Goal: Task Accomplishment & Management: Use online tool/utility

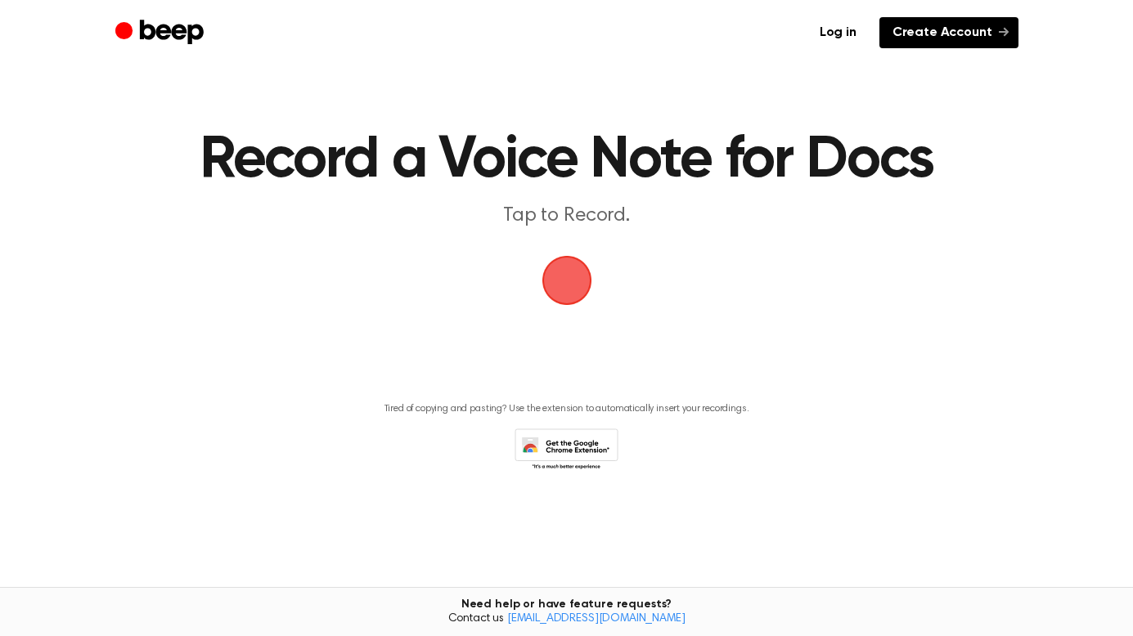
click at [907, 39] on link "Create Account" at bounding box center [948, 32] width 139 height 31
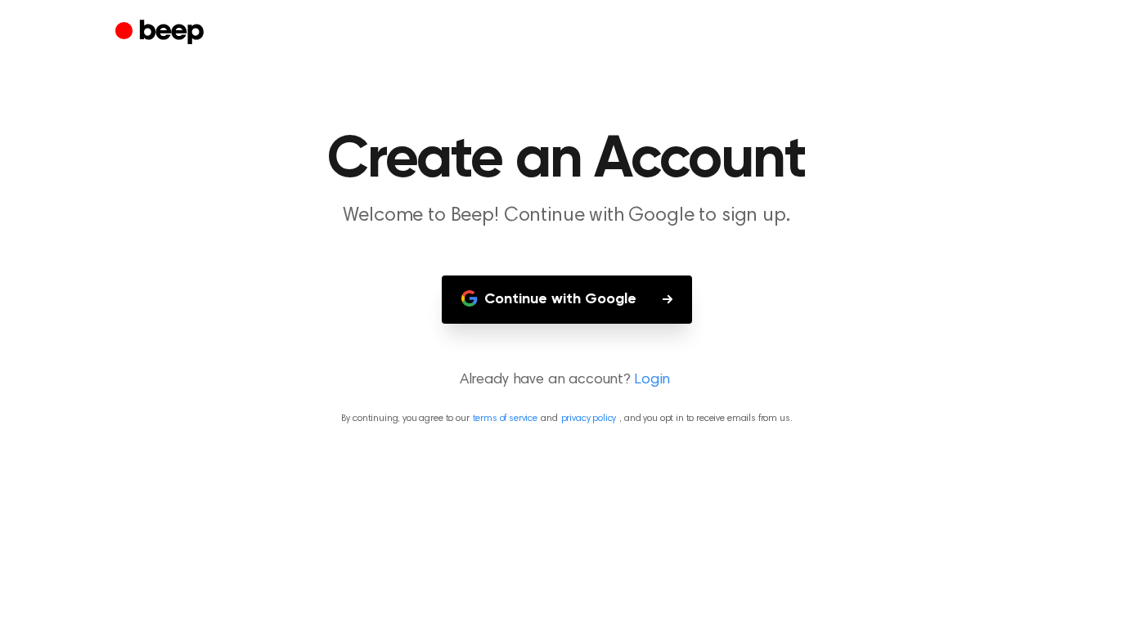
click at [628, 307] on button "Continue with Google" at bounding box center [567, 300] width 250 height 48
click at [614, 297] on button "Continue with Google" at bounding box center [567, 300] width 250 height 48
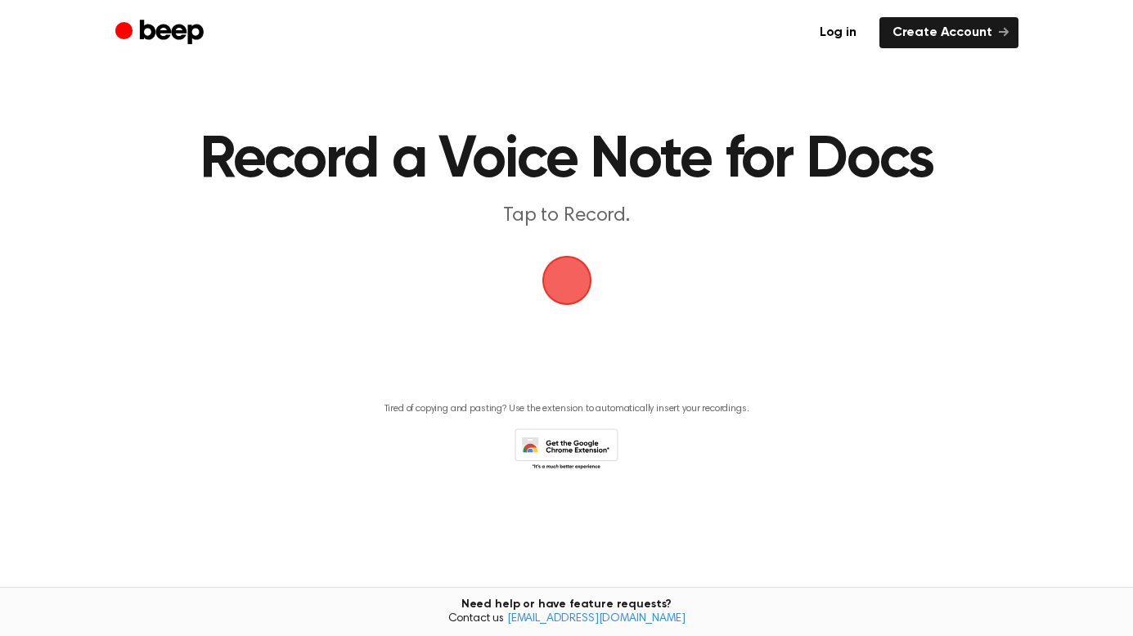
click at [567, 280] on span "button" at bounding box center [567, 281] width 50 height 50
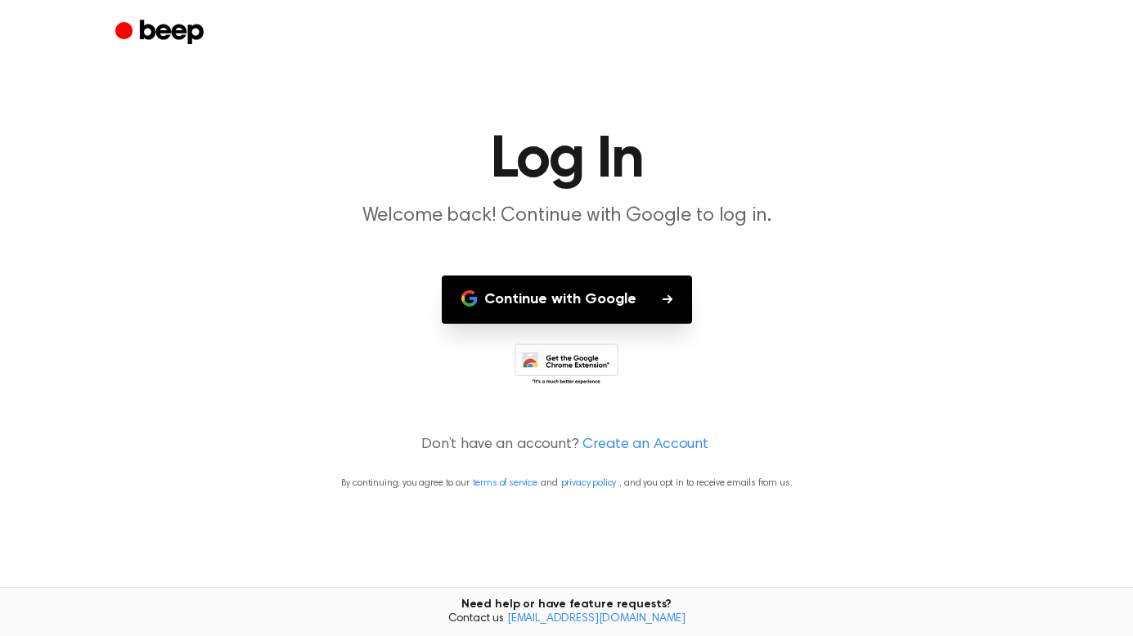
click at [590, 300] on button "Continue with Google" at bounding box center [567, 300] width 250 height 48
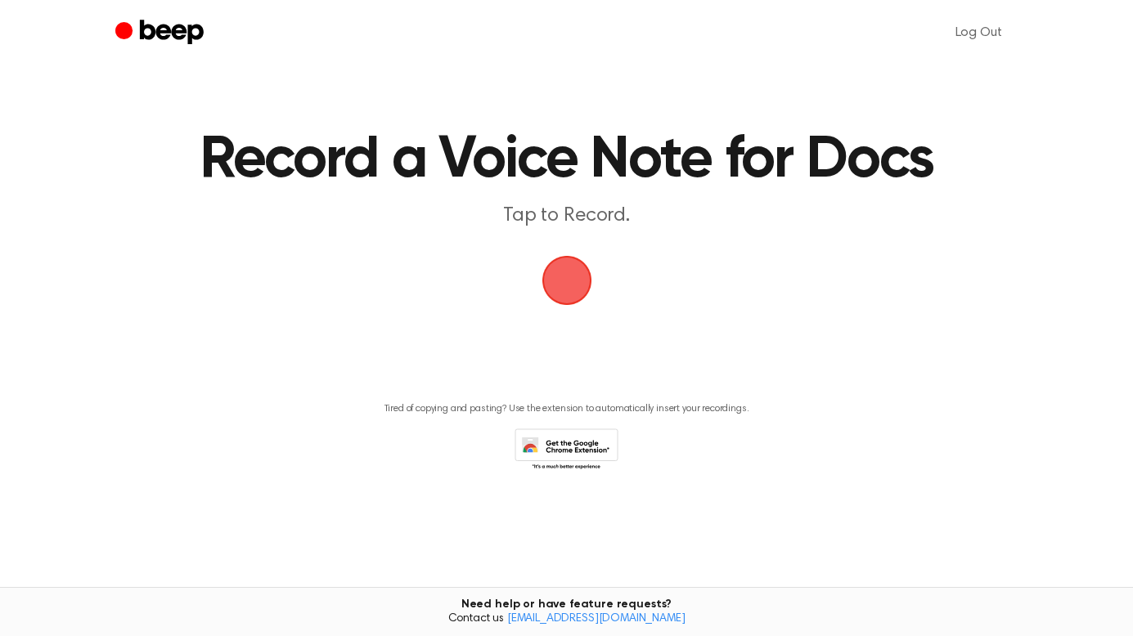
click at [559, 283] on span "button" at bounding box center [567, 281] width 50 height 50
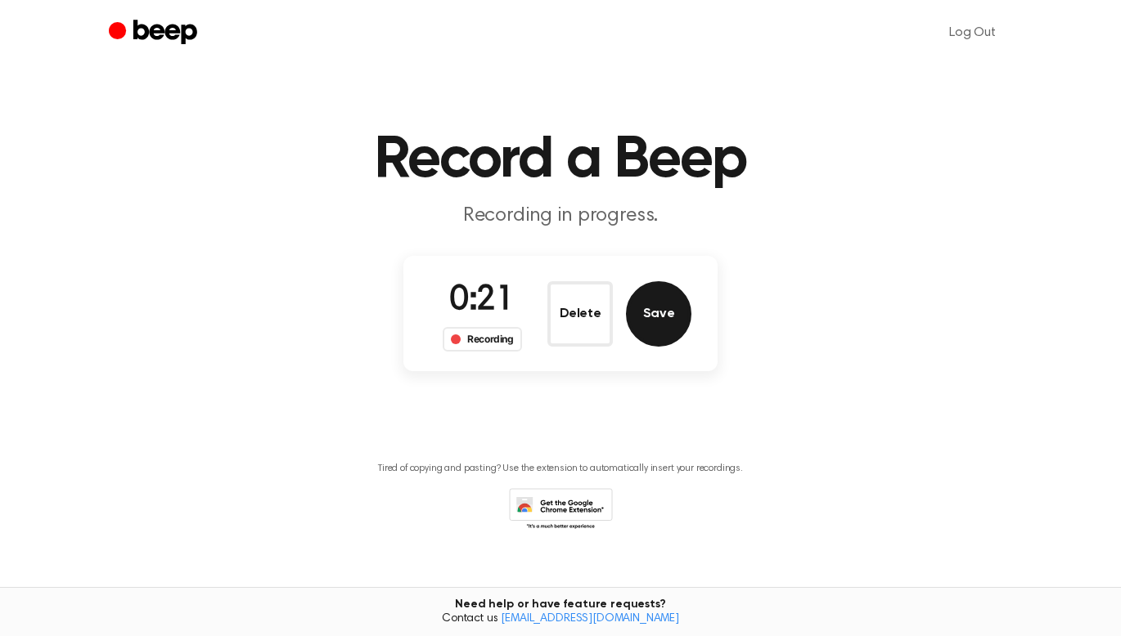
click at [662, 317] on button "Save" at bounding box center [658, 313] width 65 height 65
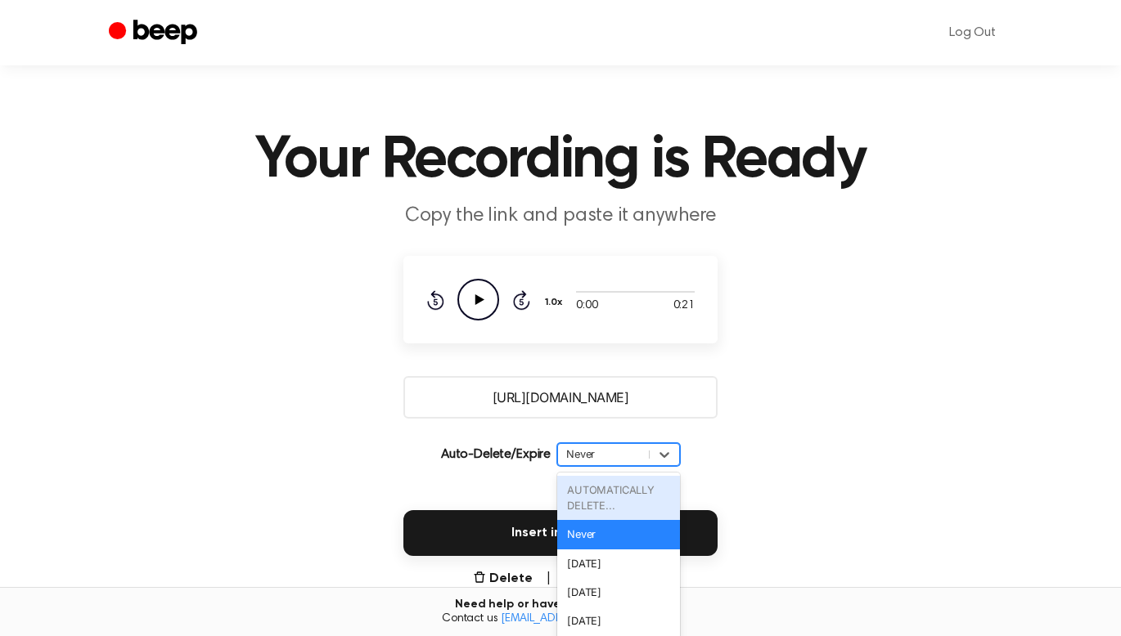
scroll to position [38, 0]
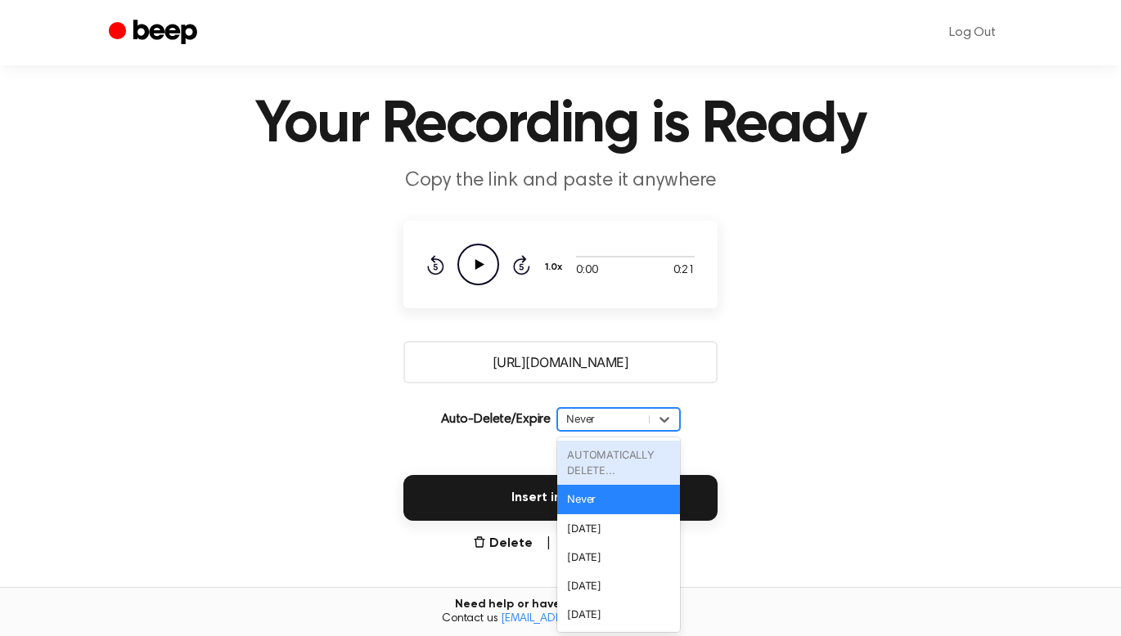
click at [627, 431] on div "option AUTOMATICALLY DELETE... focused disabled, 1 of 6. 6 results available. U…" at bounding box center [618, 419] width 123 height 23
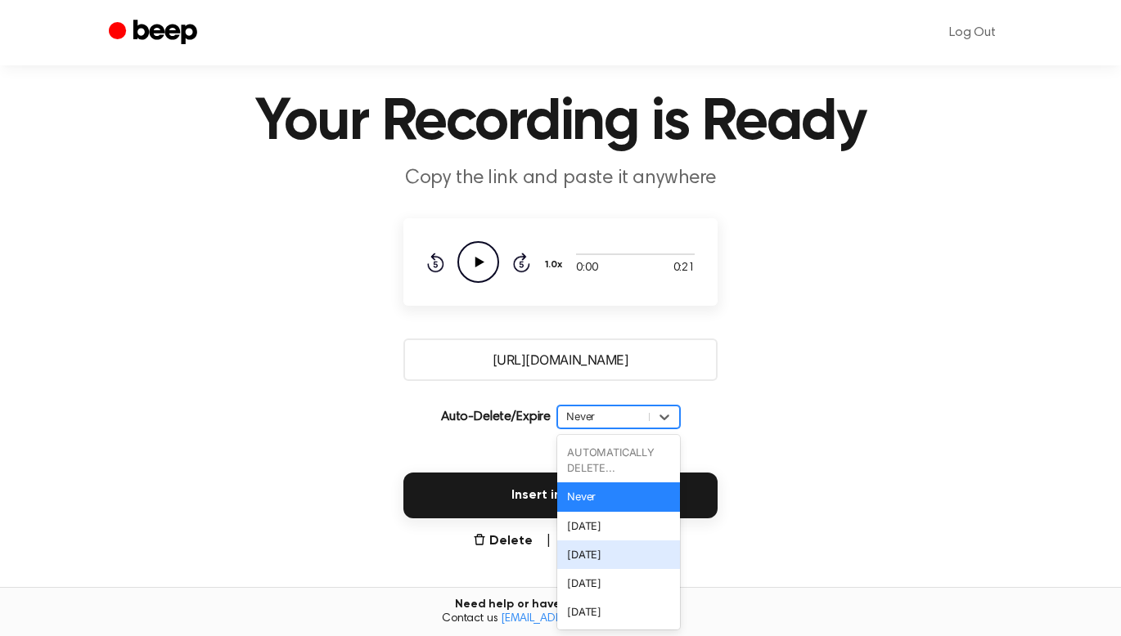
click at [605, 555] on div "[DATE]" at bounding box center [618, 555] width 123 height 29
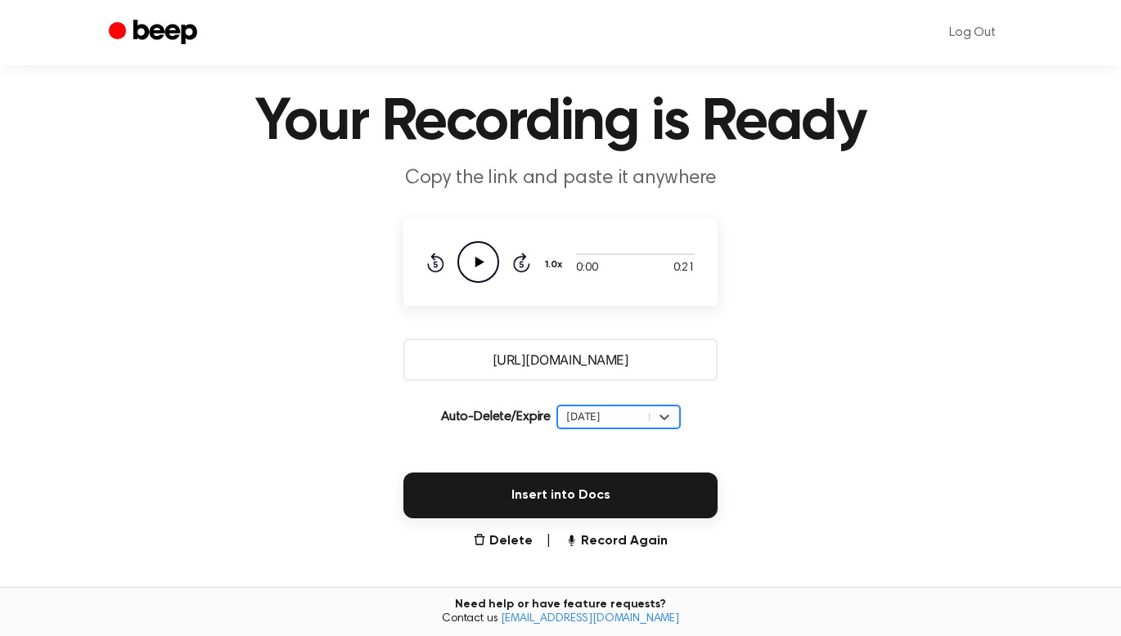
click at [645, 406] on div "[DATE]" at bounding box center [618, 417] width 123 height 23
click at [614, 422] on div "[DATE]" at bounding box center [603, 417] width 74 height 16
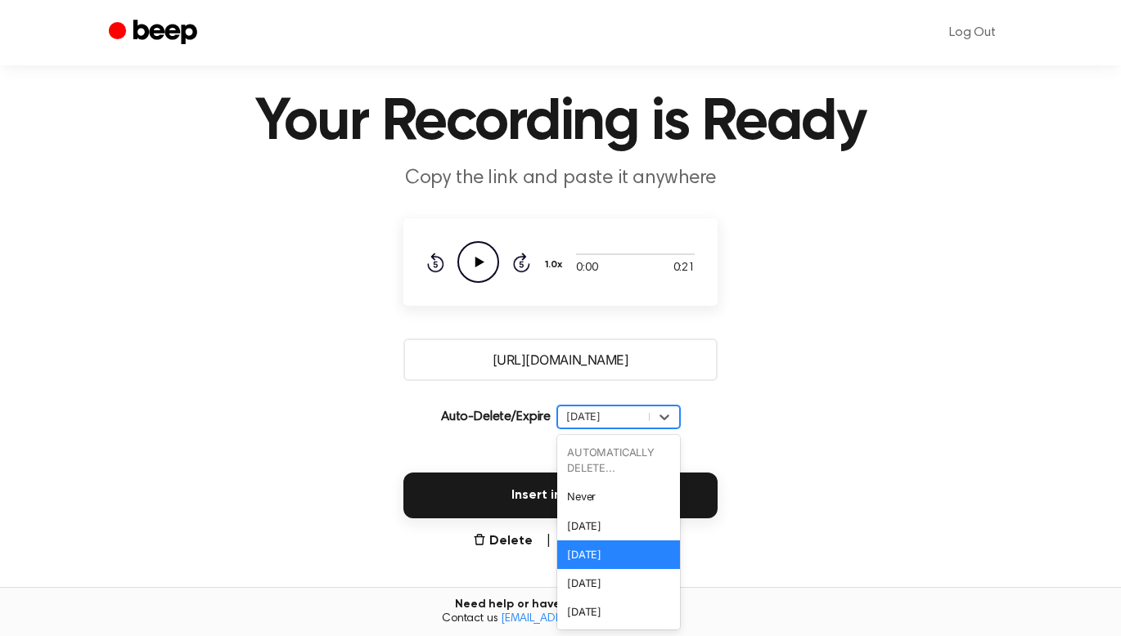
click at [614, 422] on div "[DATE]" at bounding box center [603, 417] width 74 height 16
click at [599, 579] on div "[DATE]" at bounding box center [618, 583] width 123 height 29
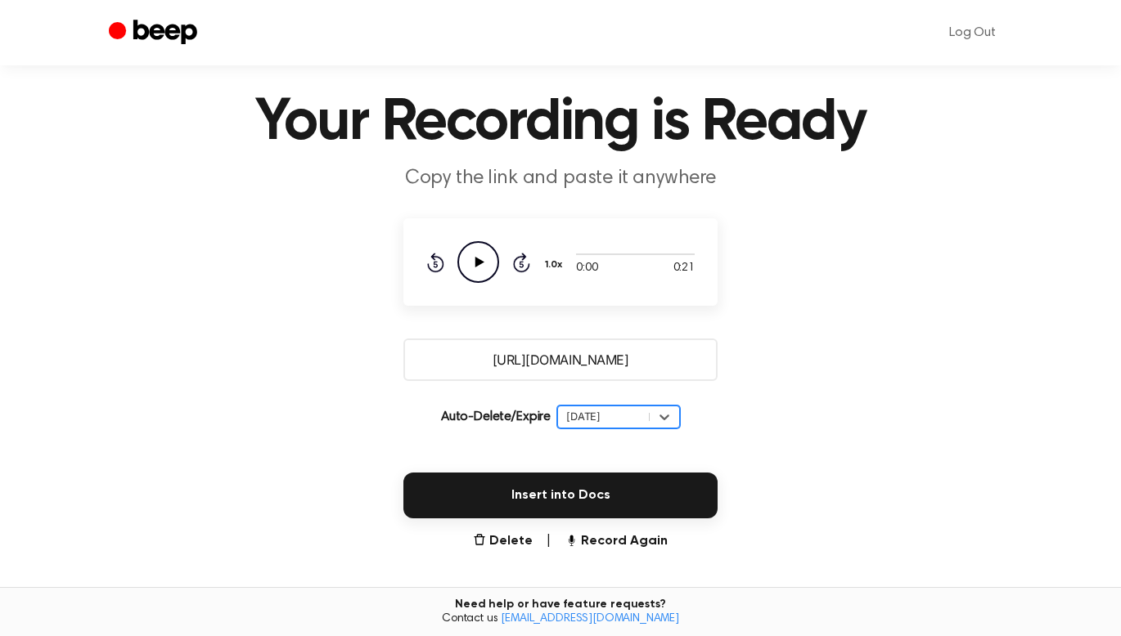
click at [616, 419] on div "[DATE]" at bounding box center [603, 417] width 74 height 16
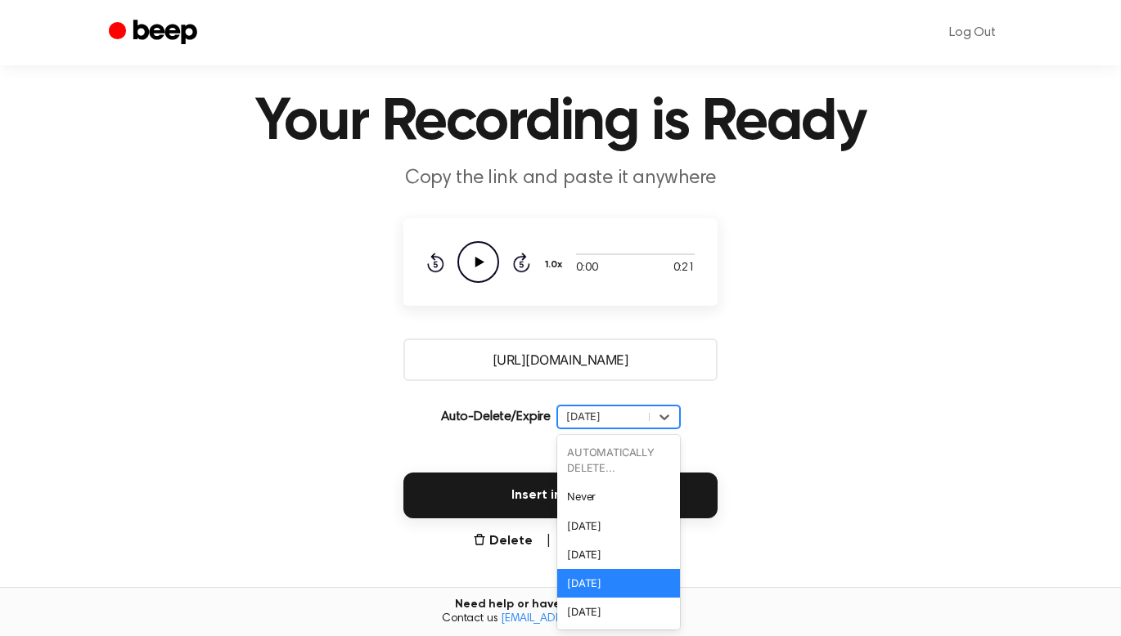
click at [616, 419] on div "[DATE]" at bounding box center [603, 417] width 74 height 16
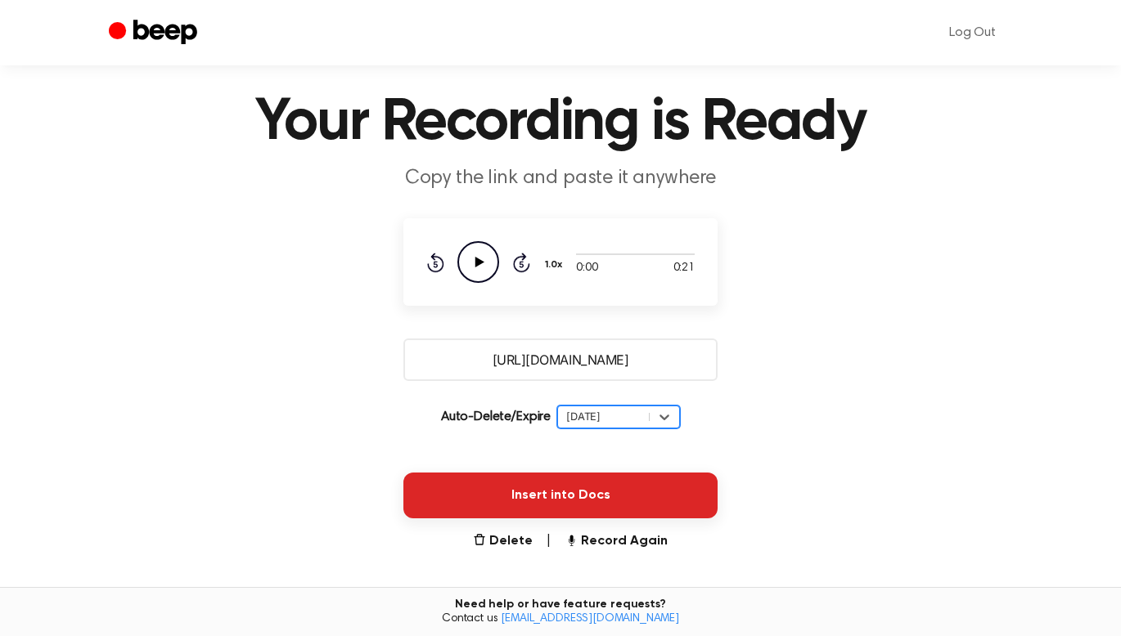
click at [607, 505] on button "Insert into Docs" at bounding box center [560, 496] width 314 height 46
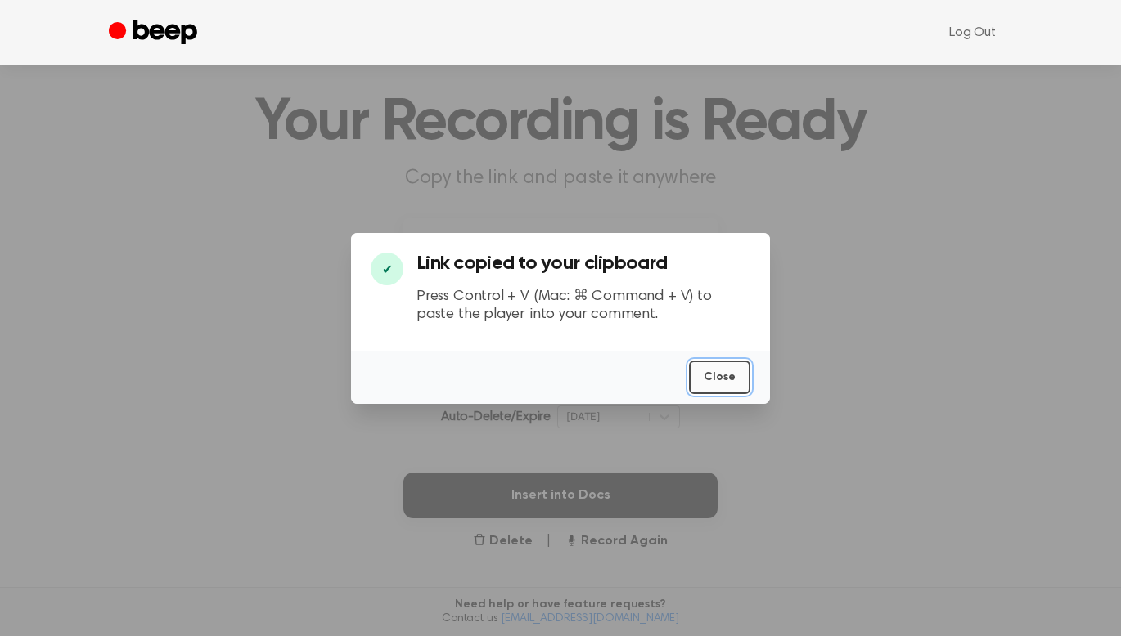
click at [707, 369] on button "Close" at bounding box center [719, 378] width 61 height 34
